Goal: Information Seeking & Learning: Learn about a topic

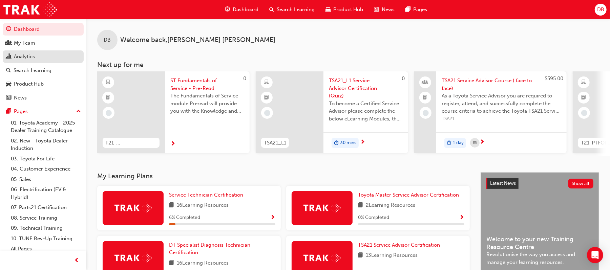
click at [26, 51] on link "Analytics" at bounding box center [43, 56] width 81 height 13
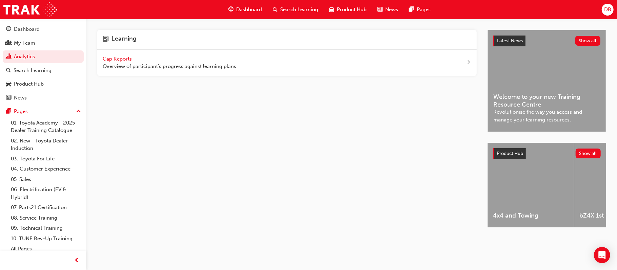
click at [118, 57] on span "Gap Reports" at bounding box center [118, 59] width 30 height 6
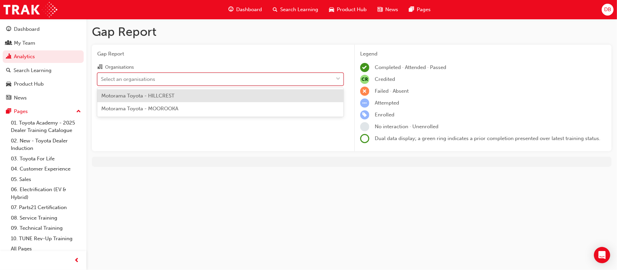
click at [249, 76] on div "Select an organisations" at bounding box center [215, 79] width 235 height 12
click at [102, 76] on input "Organisations option Motorama Toyota - HILLCREST focused, 1 of 2. 2 results ava…" at bounding box center [101, 79] width 1 height 6
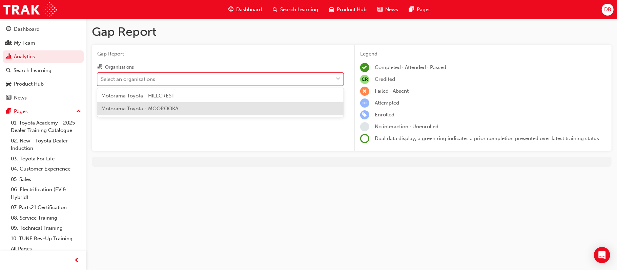
click at [222, 107] on div "Motorama Toyota - MOOROOKA" at bounding box center [220, 108] width 246 height 13
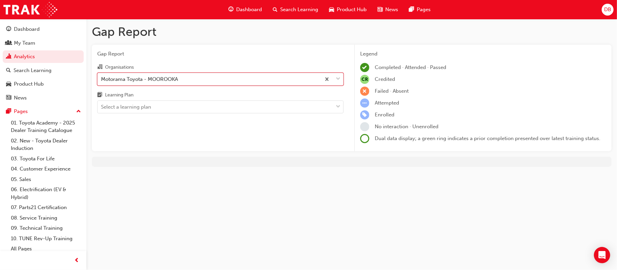
click at [222, 107] on div "Select a learning plan" at bounding box center [215, 107] width 235 height 12
click at [102, 107] on input "Learning Plan Select a learning plan" at bounding box center [101, 107] width 1 height 6
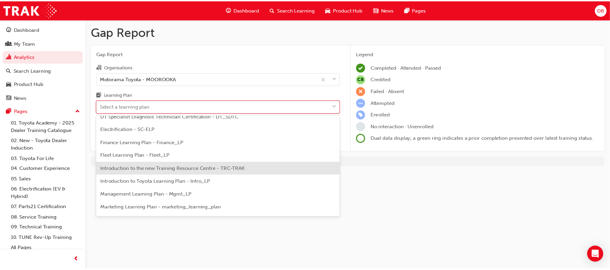
scroll to position [73, 0]
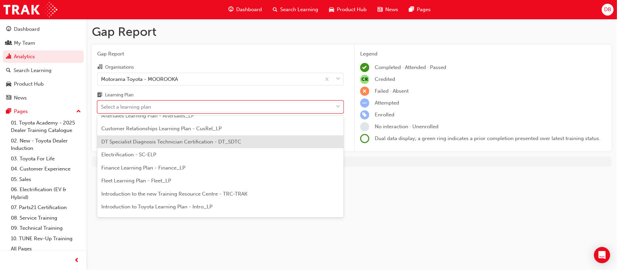
click at [179, 140] on span "DT Specialist Diagnosis Technician Certification - DT_SDTC" at bounding box center [171, 142] width 140 height 6
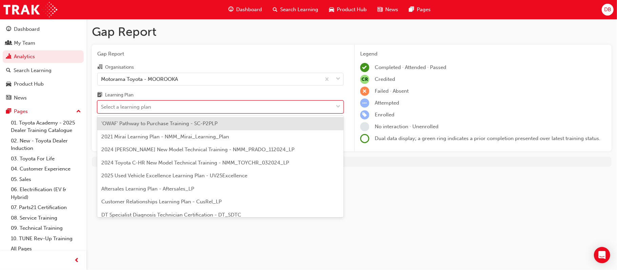
click at [339, 106] on span "down-icon" at bounding box center [338, 107] width 5 height 9
click at [102, 106] on input "Learning Plan option DT Specialist Diagnosis Technician Certification - DT_SDTC…" at bounding box center [101, 107] width 1 height 6
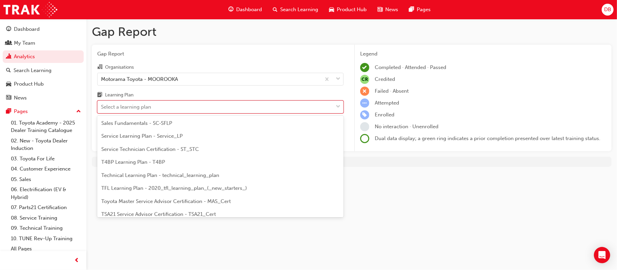
scroll to position [254, 0]
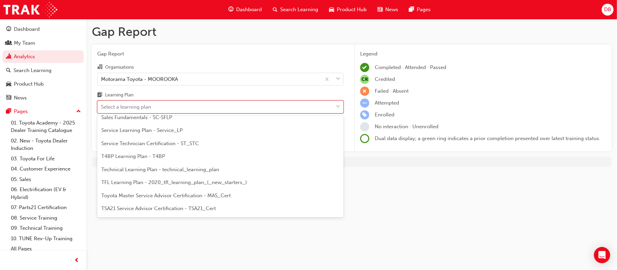
click at [181, 169] on span "Technical Learning Plan - technical_learning_plan" at bounding box center [160, 170] width 118 height 6
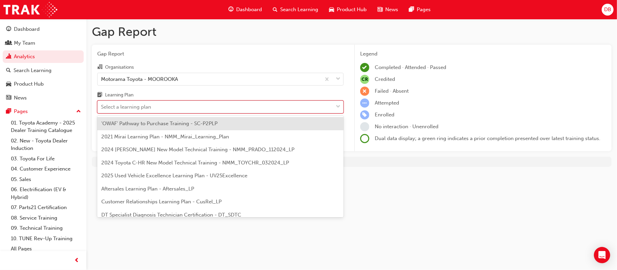
click at [338, 106] on span "down-icon" at bounding box center [338, 107] width 5 height 9
click at [102, 106] on input "Learning Plan option Technical Learning Plan - technical_learning_plan, selecte…" at bounding box center [101, 107] width 1 height 6
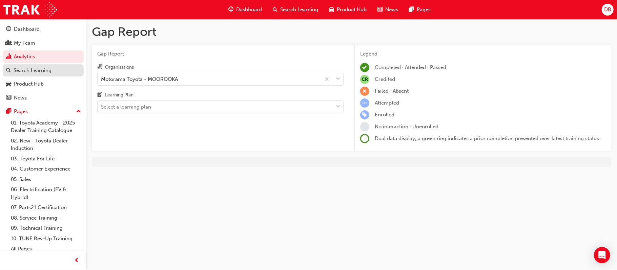
click at [29, 70] on div "Search Learning" at bounding box center [33, 71] width 38 height 8
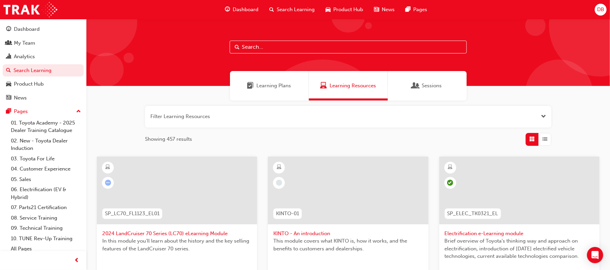
click at [265, 87] on span "Learning Plans" at bounding box center [274, 86] width 35 height 8
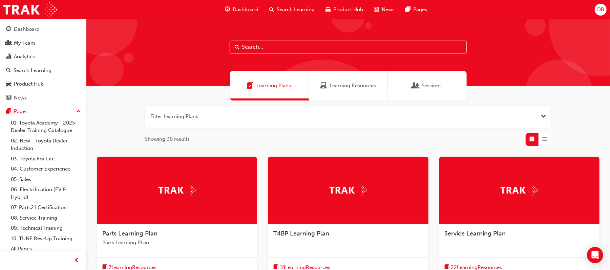
click at [290, 50] on input "text" at bounding box center [348, 47] width 237 height 13
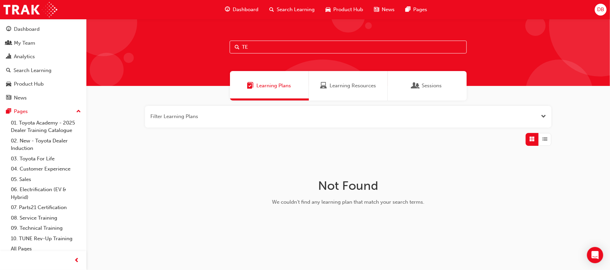
type input "T"
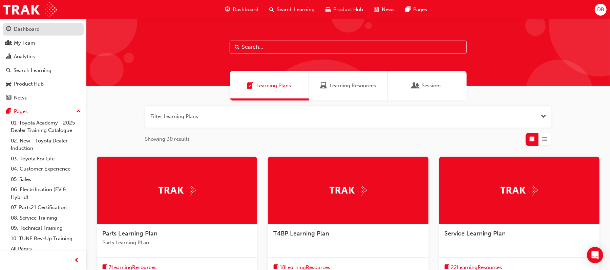
click at [34, 28] on div "Dashboard" at bounding box center [27, 29] width 26 height 8
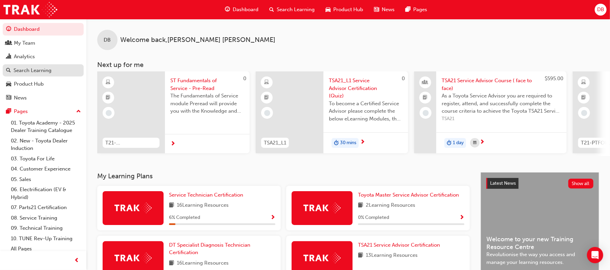
click at [24, 67] on div "Search Learning" at bounding box center [33, 71] width 38 height 8
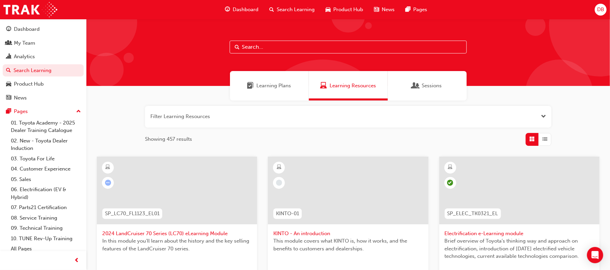
click at [242, 117] on button "button" at bounding box center [348, 117] width 407 height 22
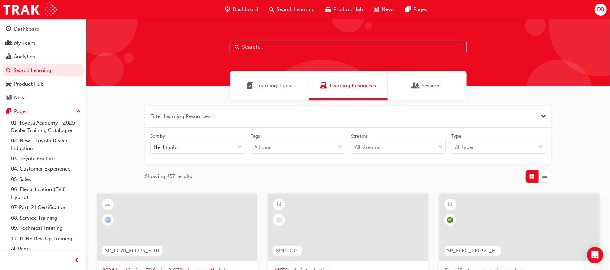
click at [221, 116] on button "button" at bounding box center [348, 117] width 407 height 22
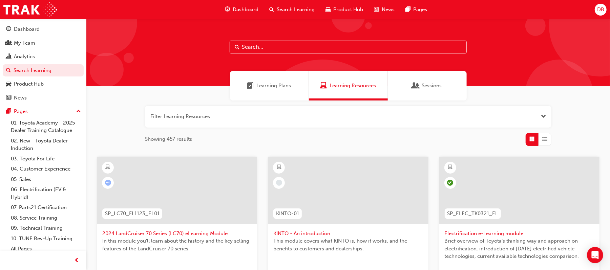
click at [216, 117] on button "button" at bounding box center [348, 117] width 407 height 22
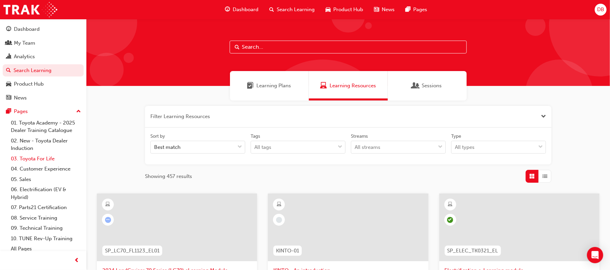
scroll to position [9, 0]
